Goal: Task Accomplishment & Management: Use online tool/utility

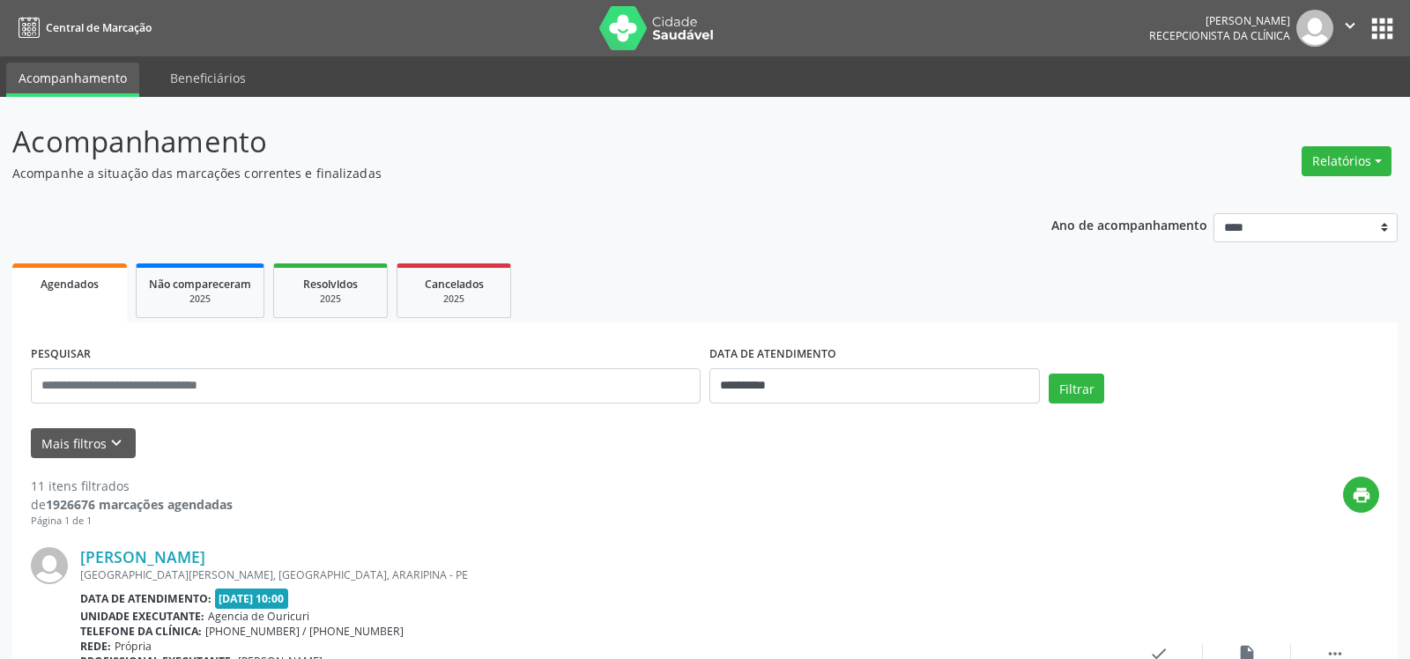
select select "*"
click at [730, 383] on input "**********" at bounding box center [866, 385] width 327 height 35
click at [815, 289] on div "31 1 2 3 4 5 6 7 8 9 10 11 12 13 14 15 16 17 18 19 20 21 22 23 24 25 26 27 28 2…" at bounding box center [838, 261] width 271 height 212
click at [801, 279] on span "23" at bounding box center [800, 279] width 34 height 34
type input "**********"
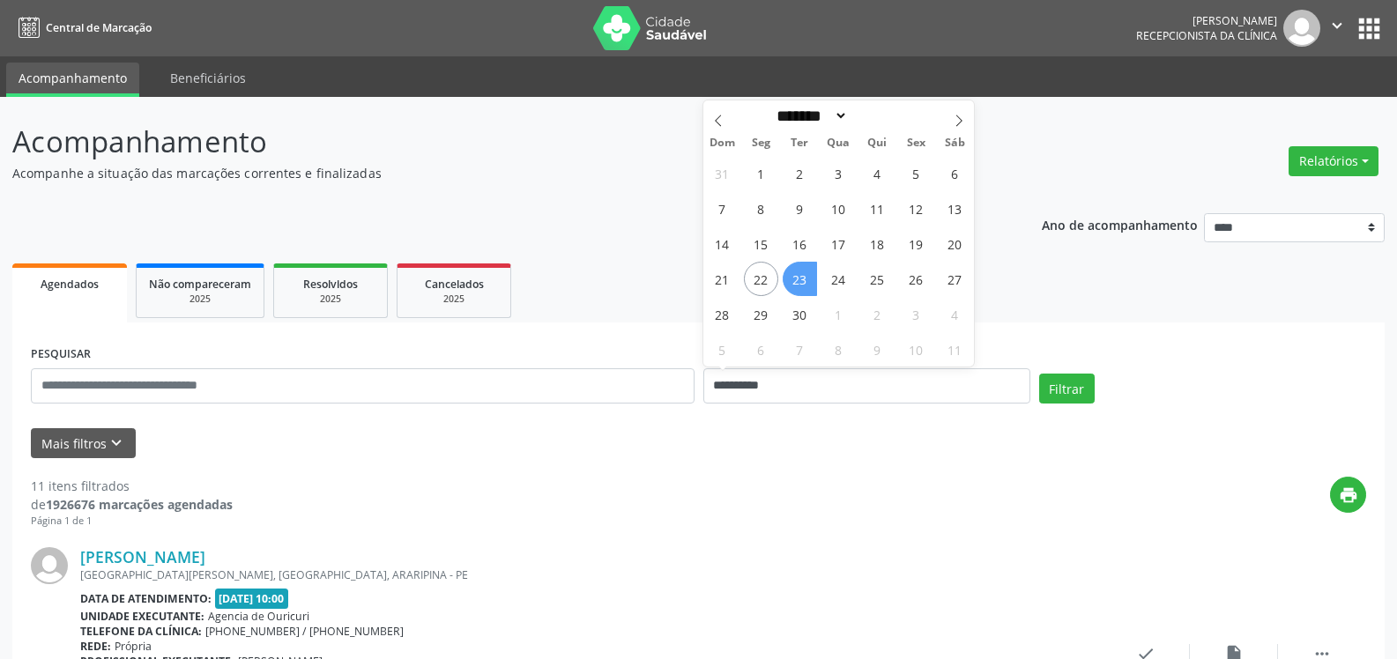
click at [801, 279] on span "23" at bounding box center [800, 279] width 34 height 34
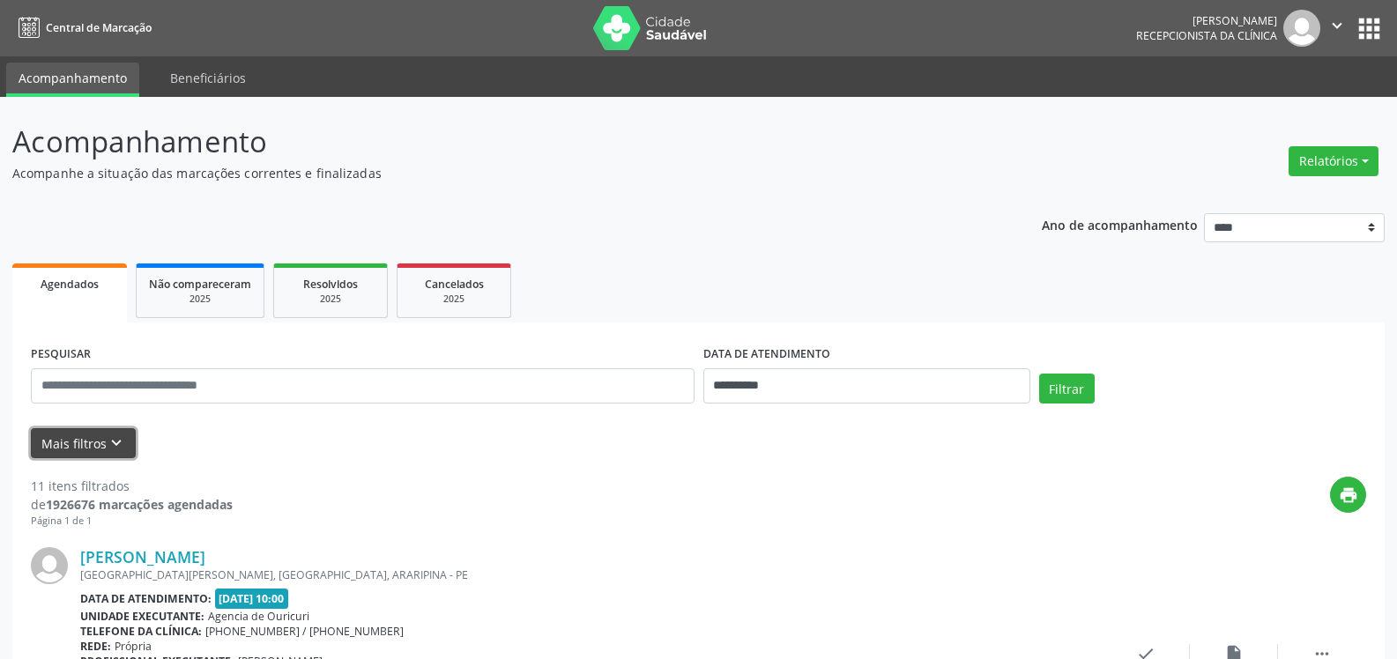
click at [69, 448] on button "Mais filtros keyboard_arrow_down" at bounding box center [83, 443] width 105 height 31
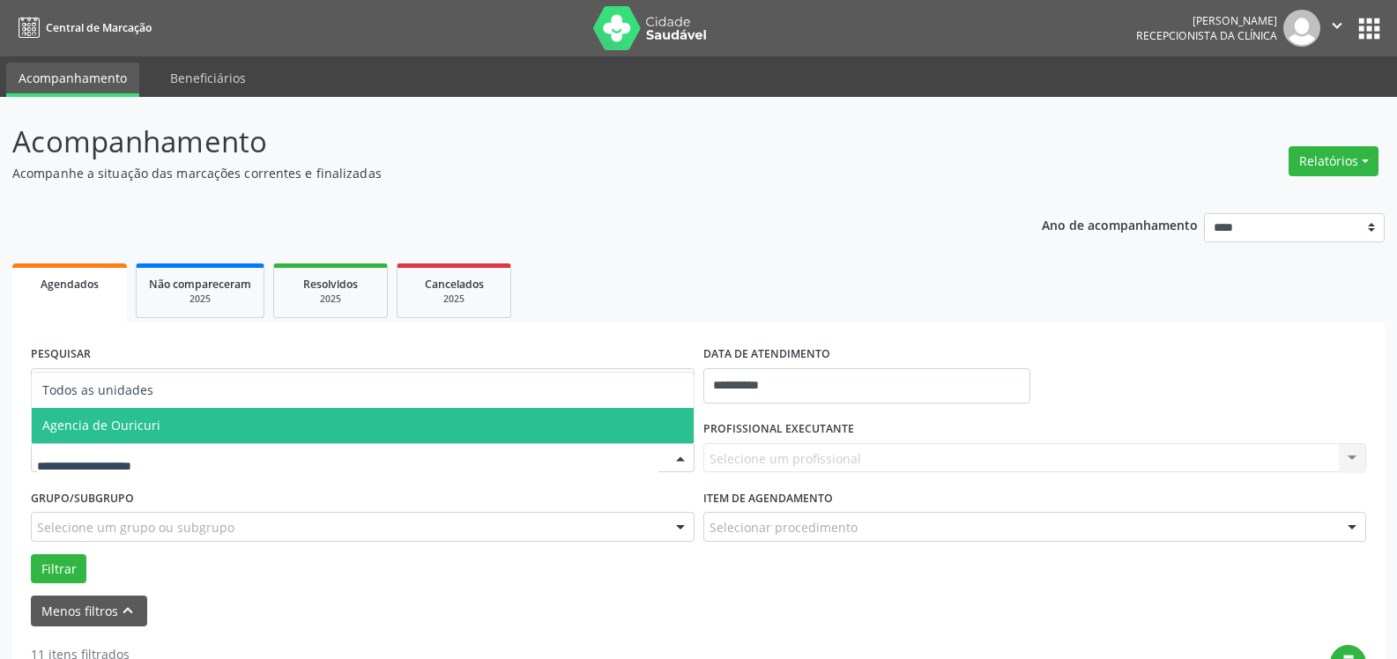
click at [166, 427] on span "Agencia de Ouricuri" at bounding box center [363, 425] width 662 height 35
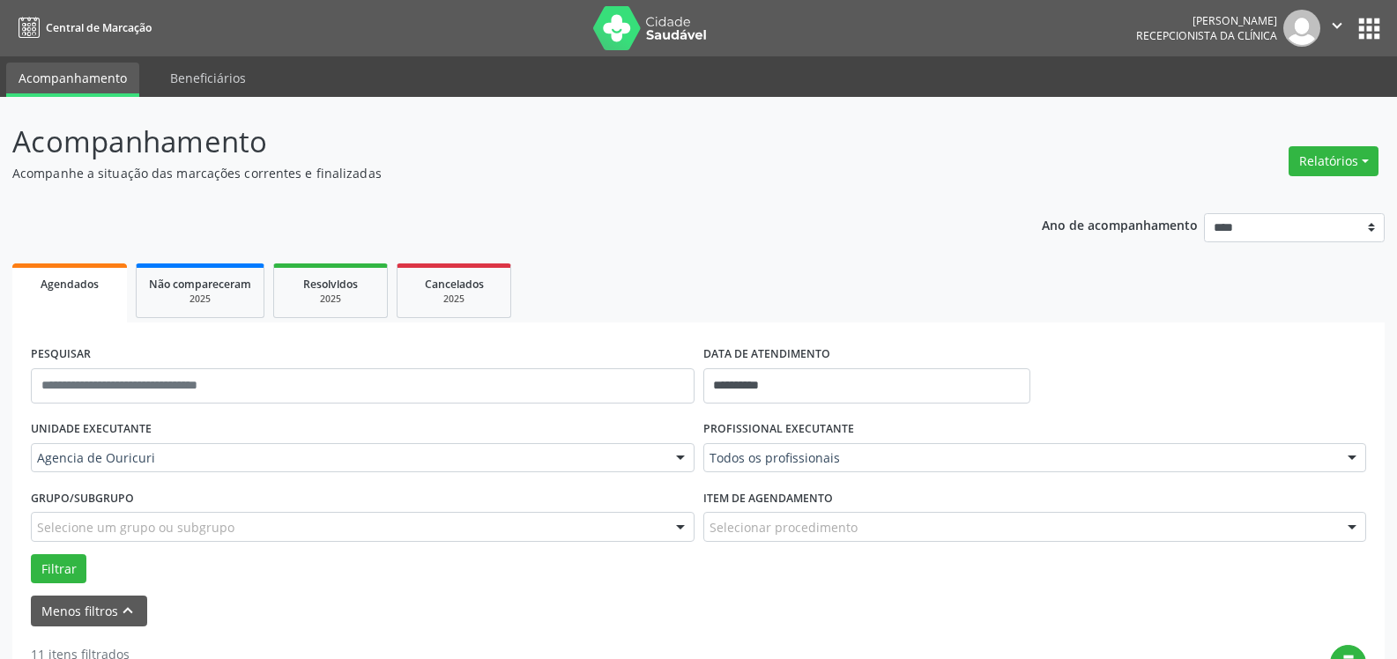
click at [895, 432] on div "PROFISSIONAL EXECUTANTE Todos os profissionais Todos os profissionais [PERSON_N…" at bounding box center [1035, 450] width 672 height 69
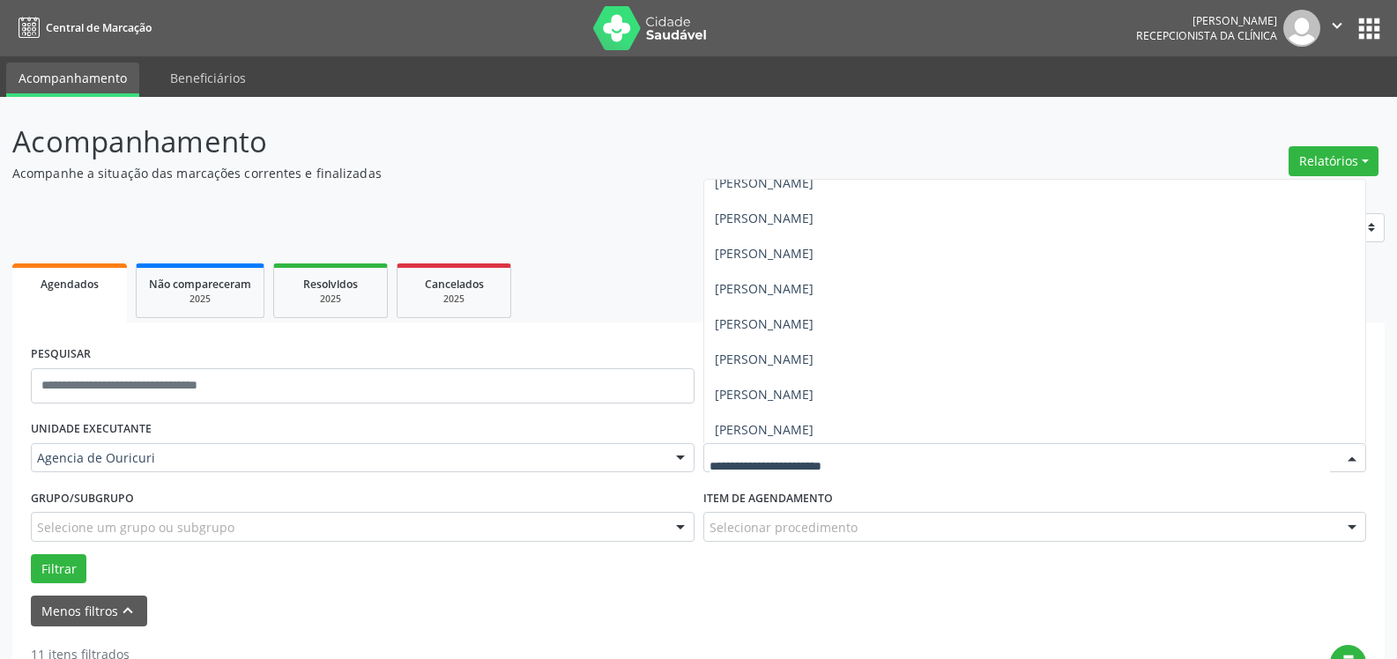
scroll to position [371, 0]
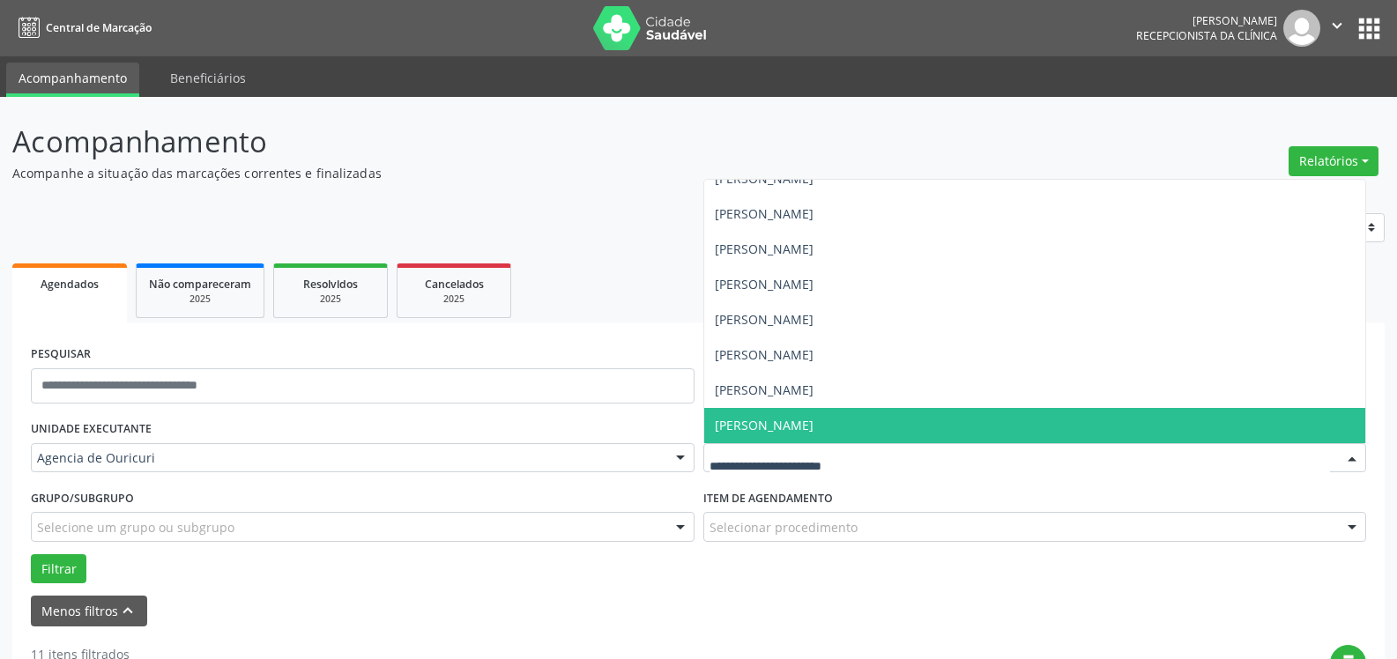
click at [779, 422] on span "[PERSON_NAME]" at bounding box center [764, 425] width 99 height 17
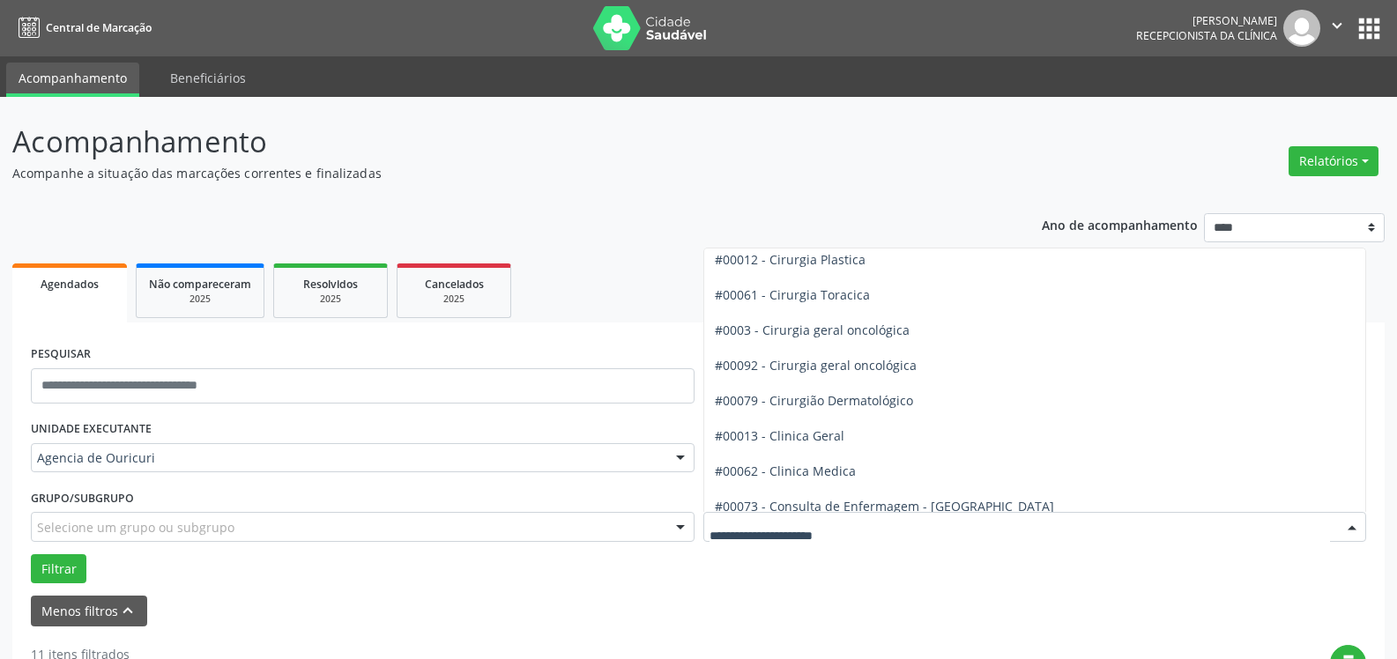
scroll to position [441, 0]
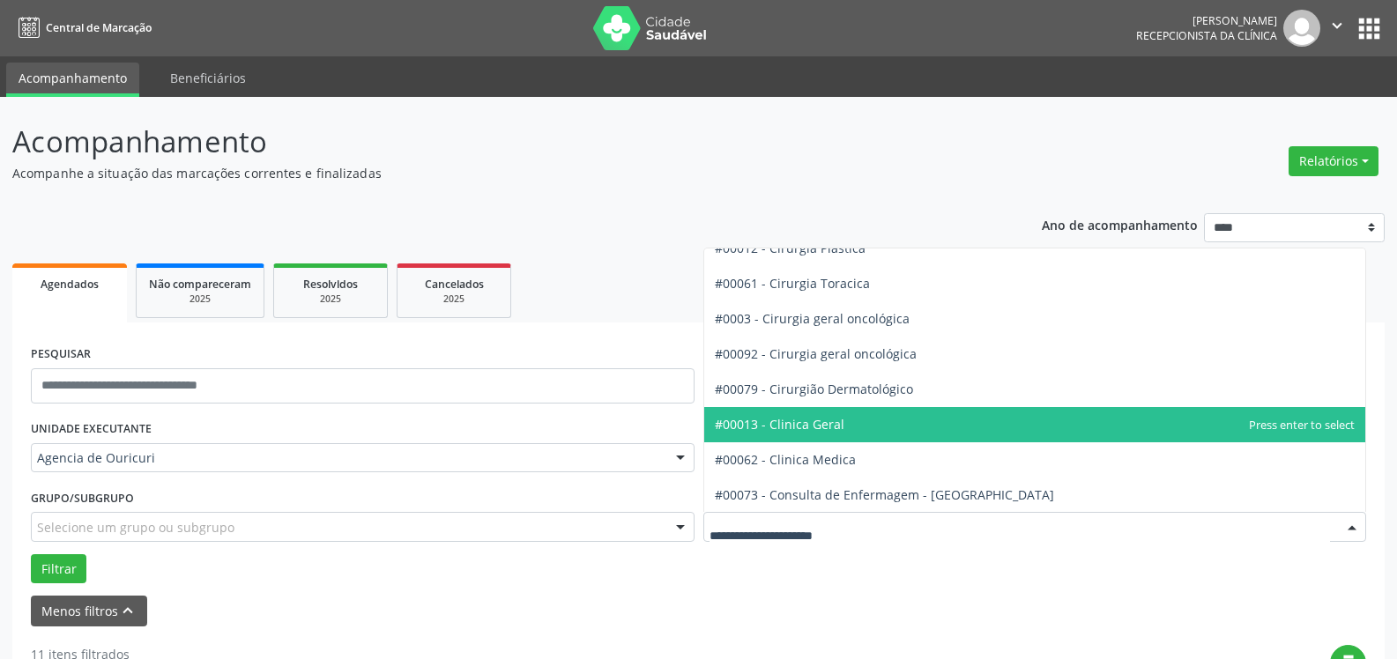
click at [816, 422] on span "#00013 - Clinica Geral" at bounding box center [780, 424] width 130 height 17
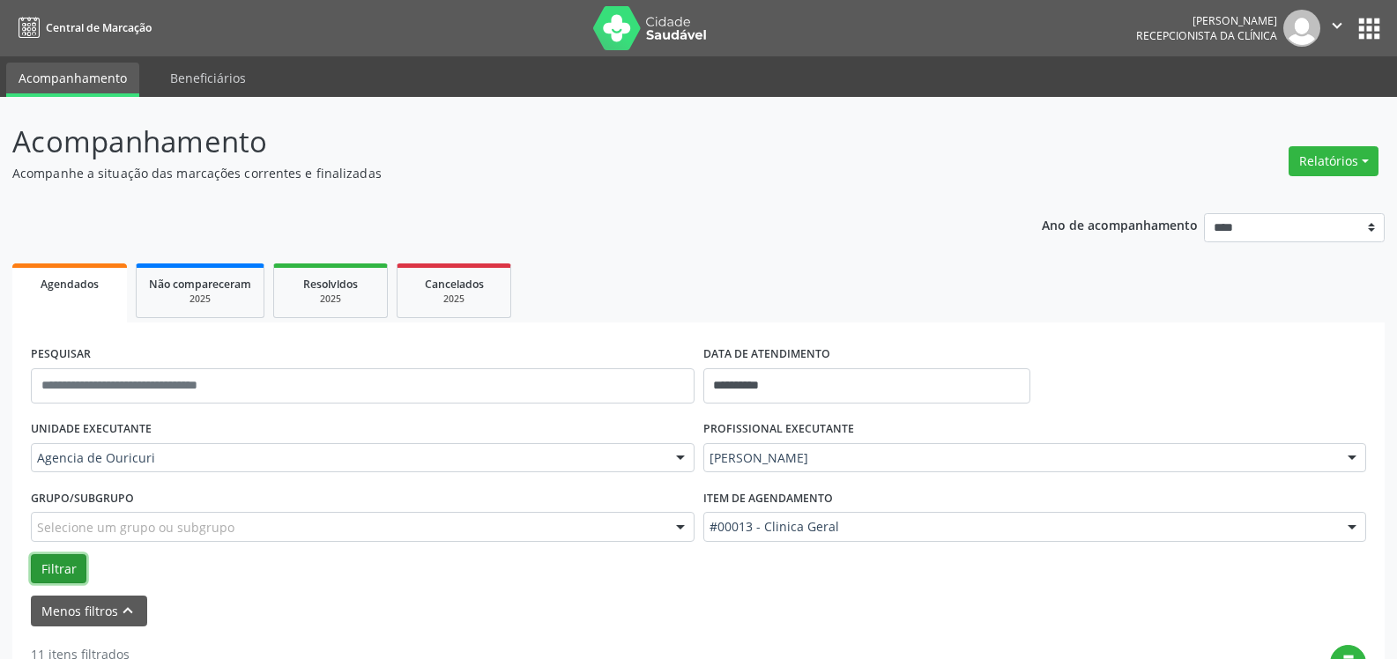
click at [83, 570] on button "Filtrar" at bounding box center [59, 569] width 56 height 30
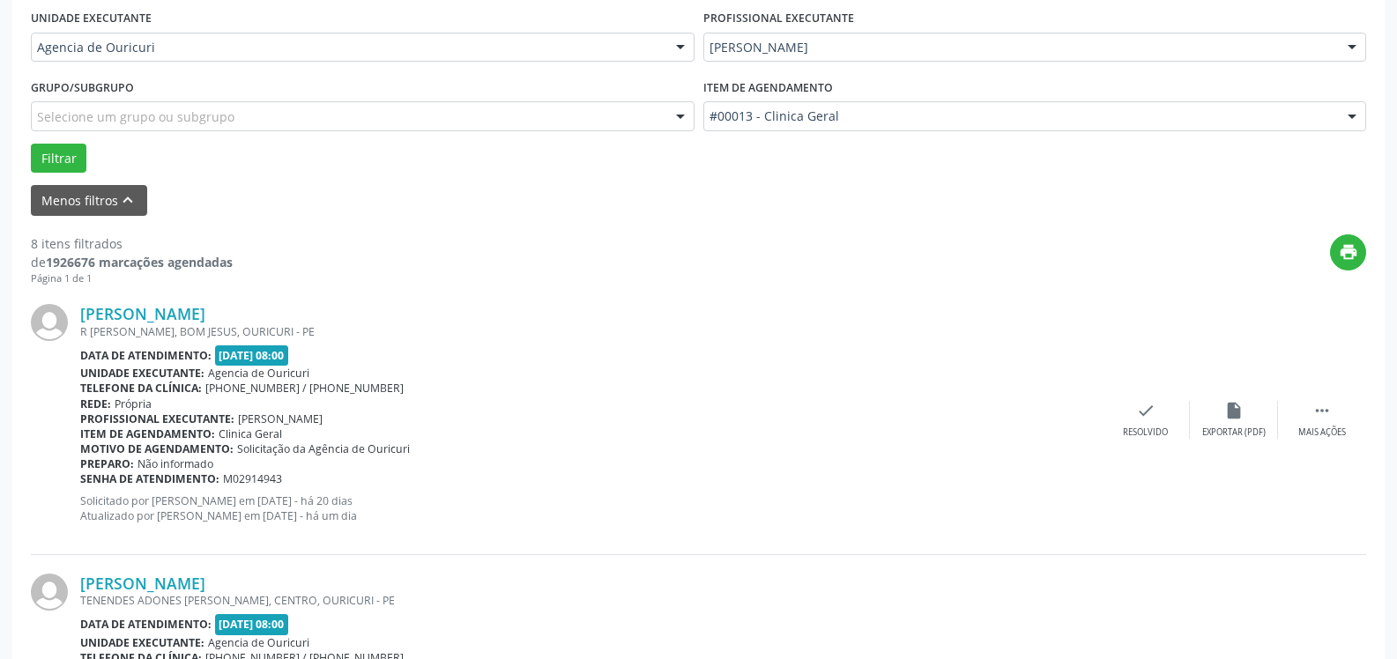
scroll to position [370, 0]
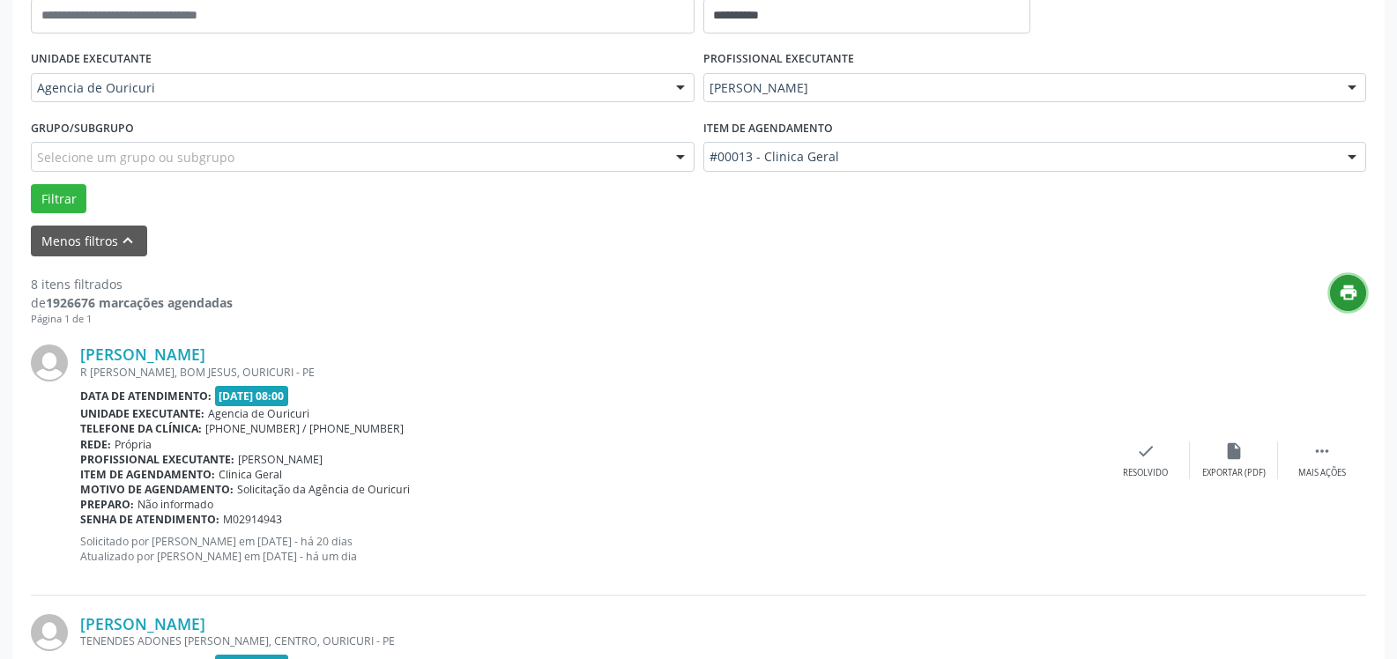
click at [1349, 286] on icon "print" at bounding box center [1348, 292] width 19 height 19
